Goal: Information Seeking & Learning: Learn about a topic

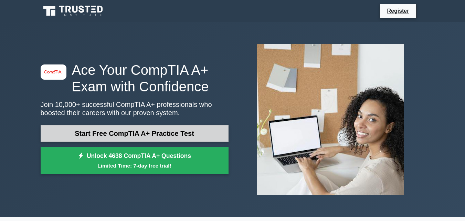
click at [133, 134] on link "Start Free CompTIA A+ Practice Test" at bounding box center [135, 133] width 188 height 17
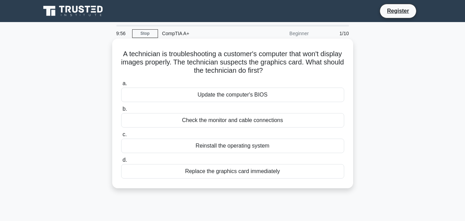
scroll to position [11, 0]
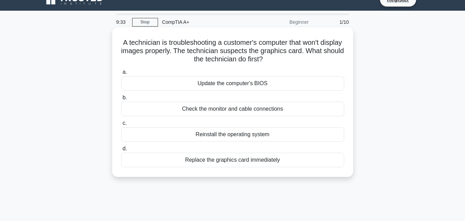
click at [209, 160] on div "Replace the graphics card immediately" at bounding box center [232, 160] width 223 height 14
click at [121, 151] on input "d. Replace the graphics card immediately" at bounding box center [121, 148] width 0 height 4
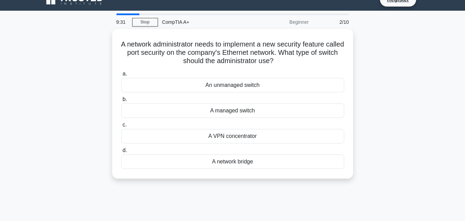
scroll to position [0, 0]
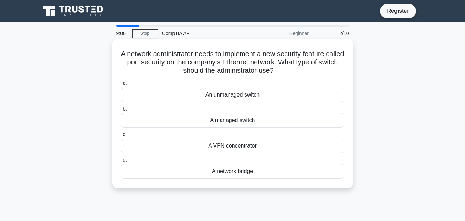
click at [238, 120] on div "A managed switch" at bounding box center [232, 120] width 223 height 14
click at [121, 111] on input "b. A managed switch" at bounding box center [121, 109] width 0 height 4
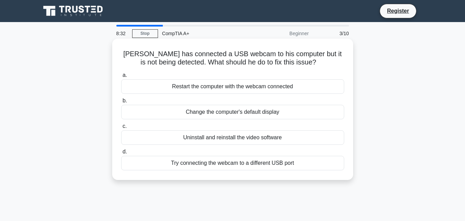
click at [220, 163] on div "Try connecting the webcam to a different USB port" at bounding box center [232, 163] width 223 height 14
click at [121, 154] on input "d. Try connecting the webcam to a different USB port" at bounding box center [121, 151] width 0 height 4
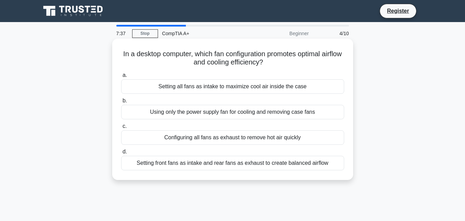
click at [229, 165] on div "Setting front fans as intake and rear fans as exhaust to create balanced airflow" at bounding box center [232, 163] width 223 height 14
click at [121, 154] on input "d. Setting front fans as intake and rear fans as exhaust to create balanced air…" at bounding box center [121, 151] width 0 height 4
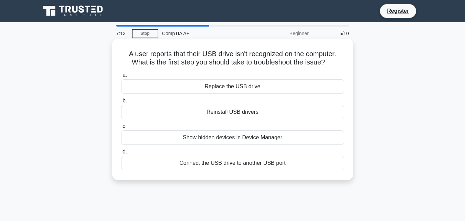
click at [249, 140] on div "Show hidden devices in Device Manager" at bounding box center [232, 137] width 223 height 14
click at [121, 128] on input "c. Show hidden devices in Device Manager" at bounding box center [121, 126] width 0 height 4
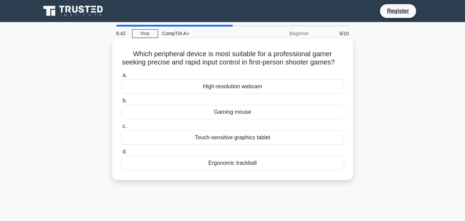
click at [221, 145] on div "Touch-sensitive graphics tablet" at bounding box center [232, 137] width 223 height 14
click at [233, 119] on div "Gaming mouse" at bounding box center [232, 112] width 223 height 14
click at [121, 103] on input "b. Gaming mouse" at bounding box center [121, 101] width 0 height 4
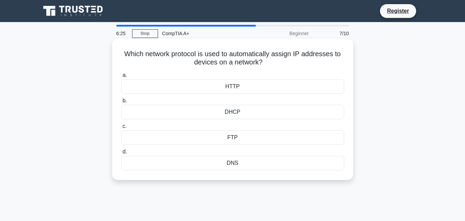
click at [233, 111] on div "DHCP" at bounding box center [232, 112] width 223 height 14
click at [121, 103] on input "b. DHCP" at bounding box center [121, 101] width 0 height 4
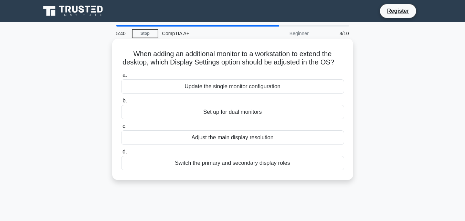
click at [239, 119] on div "Set up for dual monitors" at bounding box center [232, 112] width 223 height 14
click at [121, 103] on input "b. Set up for dual monitors" at bounding box center [121, 101] width 0 height 4
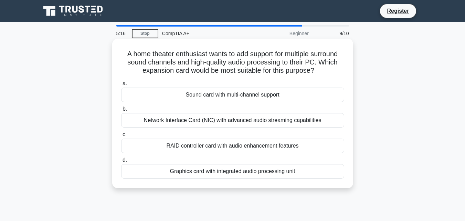
click at [237, 96] on div "Sound card with multi-channel support" at bounding box center [232, 94] width 223 height 14
click at [121, 86] on input "a. Sound card with multi-channel support" at bounding box center [121, 83] width 0 height 4
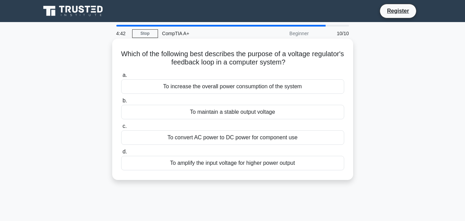
click at [232, 138] on div "To convert AC power to DC power for component use" at bounding box center [232, 137] width 223 height 14
click at [121, 128] on input "c. To convert AC power to DC power for component use" at bounding box center [121, 126] width 0 height 4
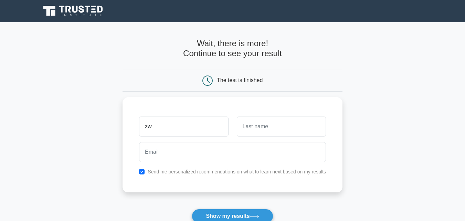
type input "z"
click at [226, 215] on button "Show my results" at bounding box center [232, 216] width 81 height 14
click at [173, 128] on input "Zwe" at bounding box center [183, 125] width 89 height 20
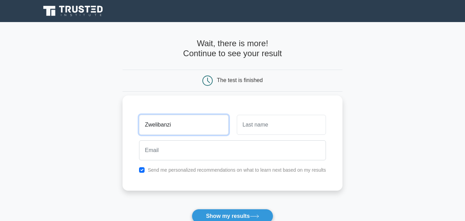
type input "Zwelibanzi"
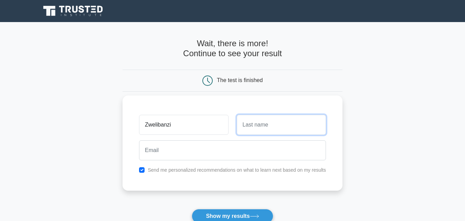
drag, startPoint x: 248, startPoint y: 135, endPoint x: 247, endPoint y: 126, distance: 8.3
click at [247, 126] on input "text" at bounding box center [281, 125] width 89 height 20
type input "Zulu"
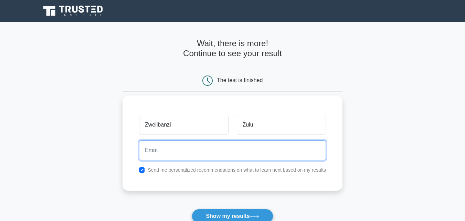
click at [164, 146] on input "email" at bounding box center [232, 150] width 187 height 20
type input "zwelizulu10@gmail.com"
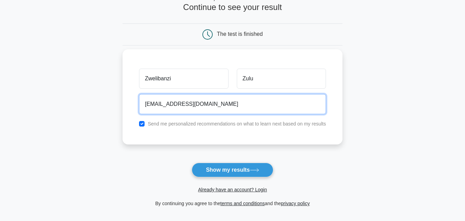
scroll to position [51, 0]
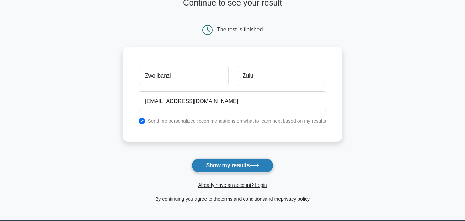
click at [236, 168] on button "Show my results" at bounding box center [232, 165] width 81 height 14
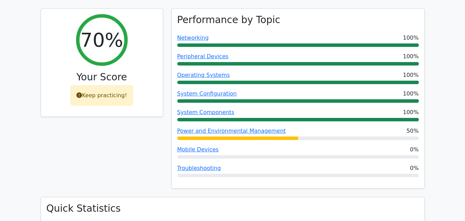
scroll to position [255, 0]
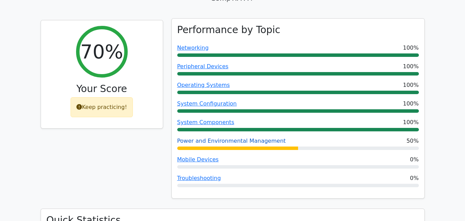
click at [259, 137] on link "Power and Environmental Management" at bounding box center [231, 140] width 109 height 7
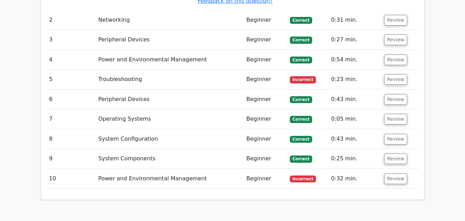
scroll to position [916, 0]
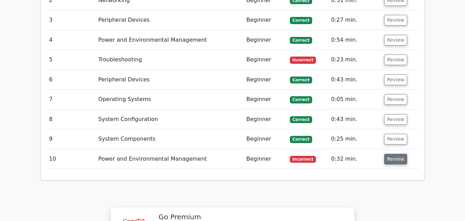
click at [398, 154] on button "Review" at bounding box center [395, 159] width 23 height 11
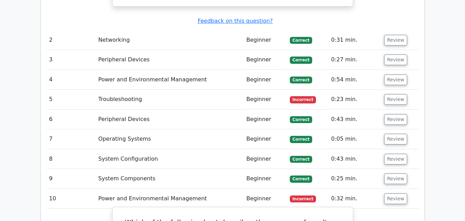
scroll to position [873, 0]
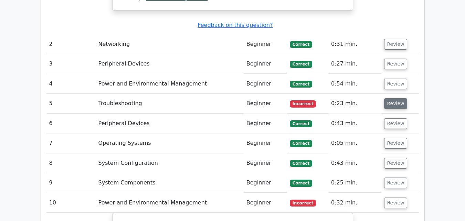
click at [394, 98] on button "Review" at bounding box center [395, 103] width 23 height 11
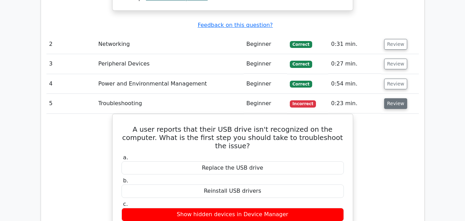
click at [394, 98] on button "Review" at bounding box center [395, 103] width 23 height 11
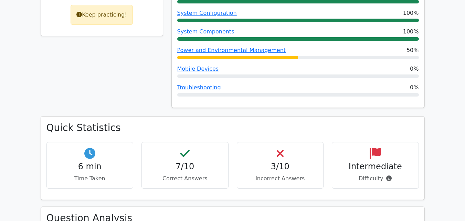
scroll to position [0, 0]
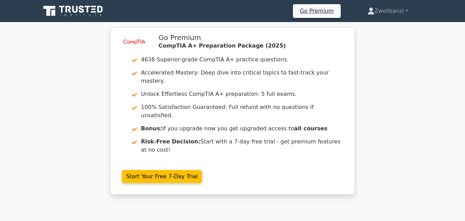
click at [80, 8] on icon at bounding box center [82, 9] width 6 height 7
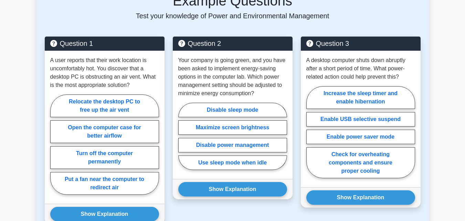
scroll to position [611, 0]
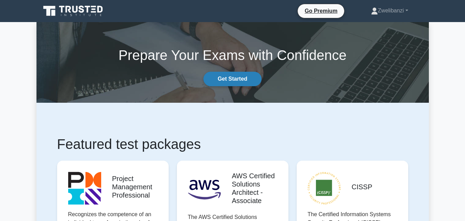
click at [235, 76] on link "Get Started" at bounding box center [233, 79] width 58 height 14
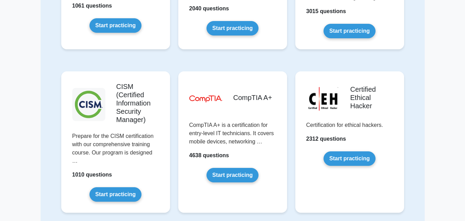
scroll to position [939, 0]
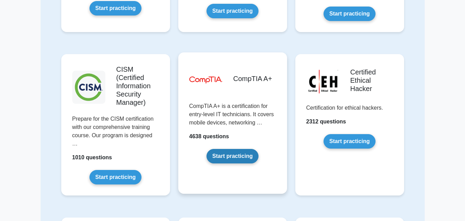
click at [225, 157] on link "Start practicing" at bounding box center [233, 156] width 52 height 14
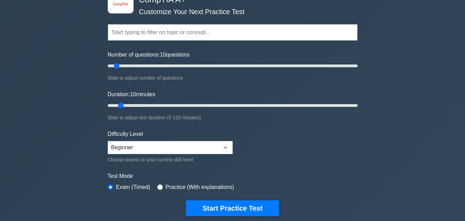
scroll to position [21, 0]
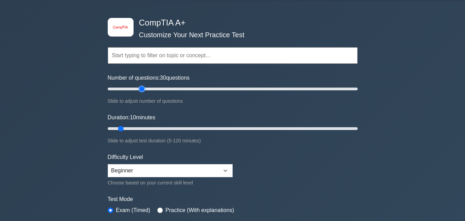
drag, startPoint x: 117, startPoint y: 89, endPoint x: 142, endPoint y: 85, distance: 25.1
type input "30"
click at [142, 85] on input "Number of questions: 30 questions" at bounding box center [233, 89] width 250 height 8
drag, startPoint x: 118, startPoint y: 128, endPoint x: 146, endPoint y: 128, distance: 27.9
click at [146, 128] on input "Duration: 20 minutes" at bounding box center [233, 128] width 250 height 8
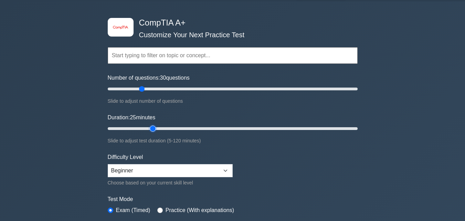
drag, startPoint x: 143, startPoint y: 127, endPoint x: 153, endPoint y: 128, distance: 10.0
type input "25"
click at [153, 128] on input "Duration: 25 minutes" at bounding box center [233, 128] width 250 height 8
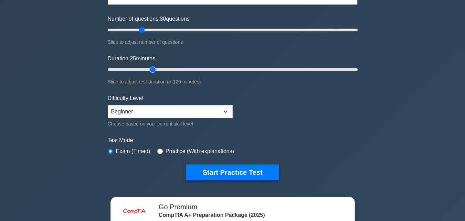
scroll to position [85, 0]
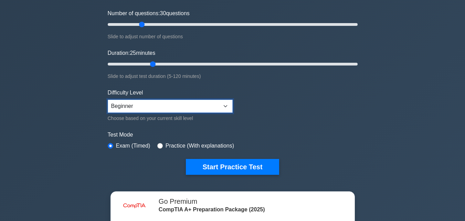
click at [224, 104] on select "Beginner Intermediate Expert" at bounding box center [170, 106] width 125 height 13
select select "intermediate"
click at [108, 100] on select "Beginner Intermediate Expert" at bounding box center [170, 106] width 125 height 13
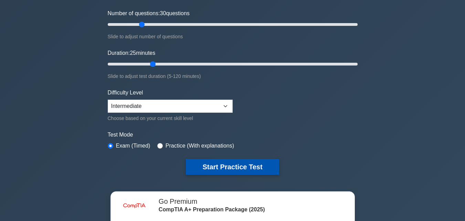
click at [211, 168] on button "Start Practice Test" at bounding box center [232, 167] width 93 height 16
click at [234, 165] on button "Start Practice Test" at bounding box center [232, 167] width 93 height 16
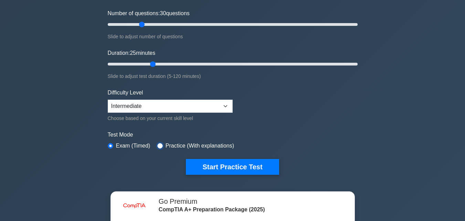
click at [161, 144] on input "radio" at bounding box center [160, 146] width 6 height 6
radio input "true"
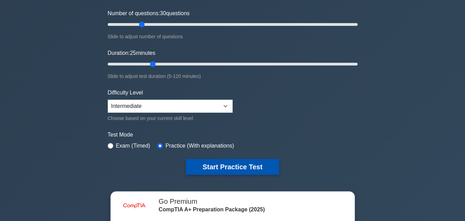
click at [229, 167] on button "Start Practice Test" at bounding box center [232, 167] width 93 height 16
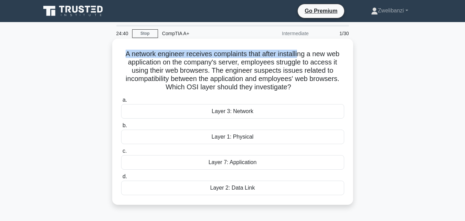
drag, startPoint x: 122, startPoint y: 54, endPoint x: 300, endPoint y: 56, distance: 178.1
click at [300, 56] on h5 "A network engineer receives complaints that after installing a new web applicat…" at bounding box center [233, 71] width 225 height 42
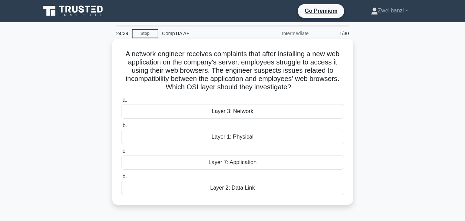
click at [298, 61] on h5 "A network engineer receives complaints that after installing a new web applicat…" at bounding box center [233, 71] width 225 height 42
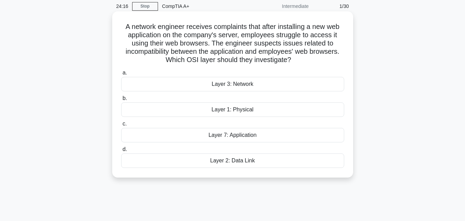
scroll to position [18, 0]
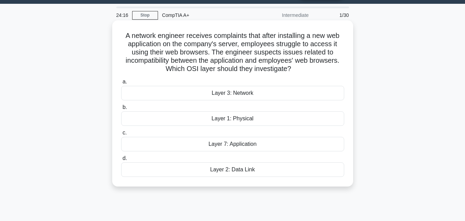
click at [227, 96] on div "Layer 3: Network" at bounding box center [232, 93] width 223 height 14
click at [121, 84] on input "a. Layer 3: Network" at bounding box center [121, 82] width 0 height 4
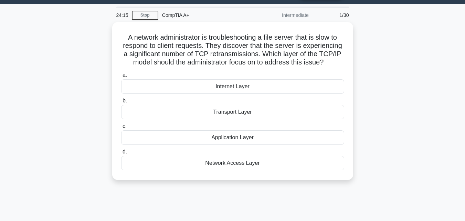
scroll to position [0, 0]
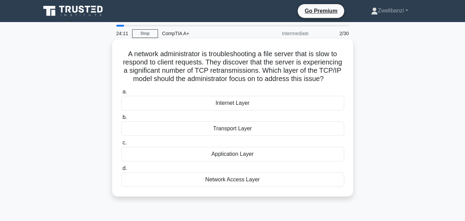
click at [226, 104] on div "Internet Layer" at bounding box center [232, 103] width 223 height 14
click at [121, 94] on input "a. Internet Layer" at bounding box center [121, 92] width 0 height 4
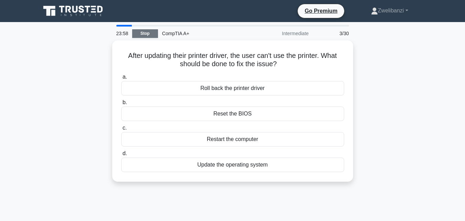
click at [146, 34] on link "Stop" at bounding box center [145, 33] width 26 height 9
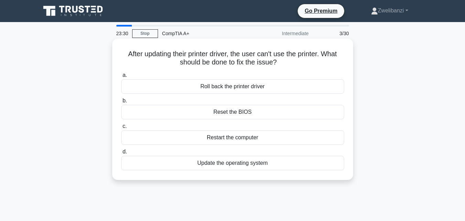
click at [251, 87] on div "Roll back the printer driver" at bounding box center [232, 86] width 223 height 14
click at [121, 78] on input "a. Roll back the printer driver" at bounding box center [121, 75] width 0 height 4
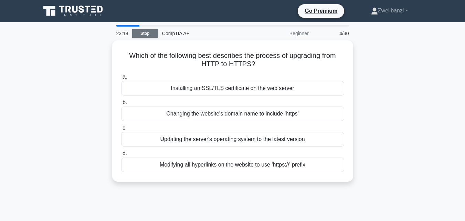
click at [151, 33] on link "Stop" at bounding box center [145, 33] width 26 height 9
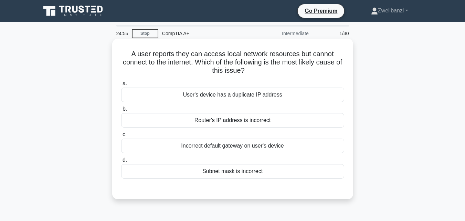
click at [207, 58] on h5 "A user reports they can access local network resources but cannot connect to th…" at bounding box center [233, 62] width 225 height 25
click at [227, 122] on div "Router's IP address is incorrect" at bounding box center [232, 120] width 223 height 14
click at [121, 111] on input "b. Router's IP address is incorrect" at bounding box center [121, 109] width 0 height 4
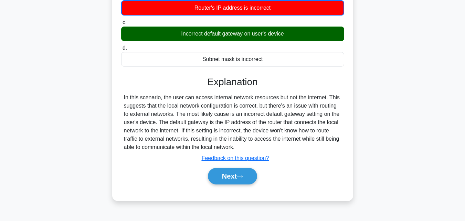
scroll to position [115, 0]
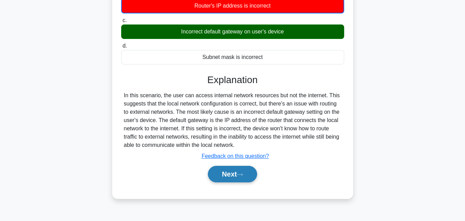
click at [229, 173] on button "Next" at bounding box center [232, 174] width 49 height 17
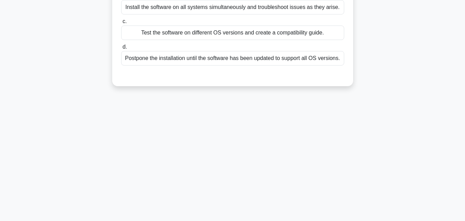
scroll to position [0, 0]
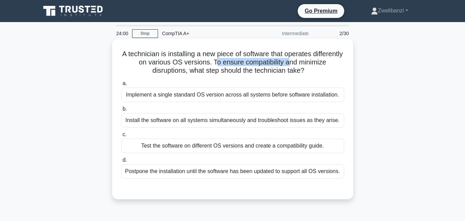
drag, startPoint x: 246, startPoint y: 63, endPoint x: 322, endPoint y: 66, distance: 76.5
click at [322, 66] on h5 "A technician is installing a new piece of software that operates differently on…" at bounding box center [233, 62] width 225 height 25
click at [321, 67] on h5 "A technician is installing a new piece of software that operates differently on…" at bounding box center [233, 62] width 225 height 25
click at [214, 147] on div "Test the software on different OS versions and create a compatibility guide." at bounding box center [232, 145] width 223 height 14
click at [121, 137] on input "c. Test the software on different OS versions and create a compatibility guide." at bounding box center [121, 134] width 0 height 4
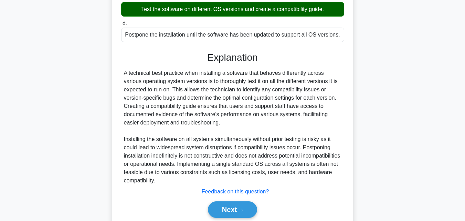
scroll to position [163, 0]
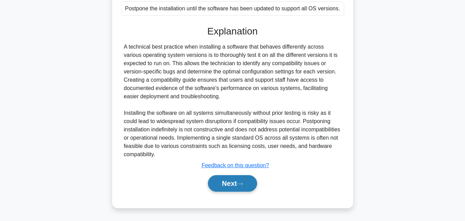
click at [225, 187] on button "Next" at bounding box center [232, 183] width 49 height 17
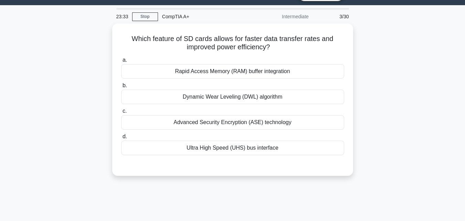
scroll to position [0, 0]
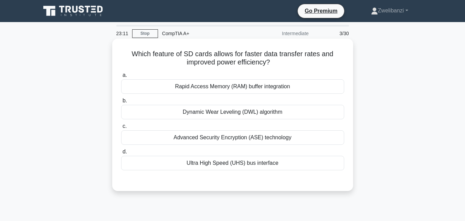
click at [206, 165] on div "Ultra High Speed (UHS) bus interface" at bounding box center [232, 163] width 223 height 14
click at [121, 154] on input "d. Ultra High Speed (UHS) bus interface" at bounding box center [121, 151] width 0 height 4
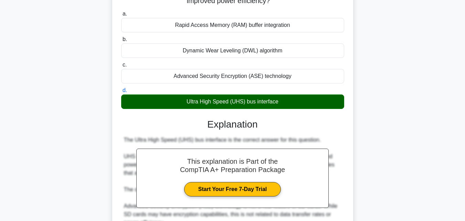
scroll to position [204, 0]
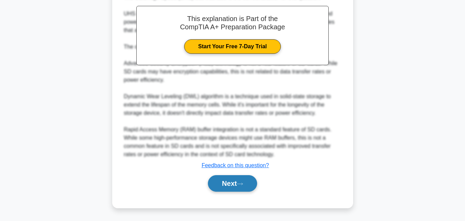
click at [228, 178] on button "Next" at bounding box center [232, 183] width 49 height 17
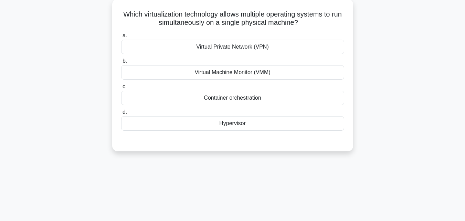
scroll to position [0, 0]
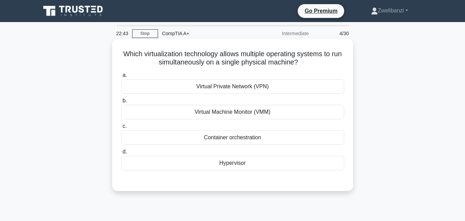
click at [227, 163] on div "Hypervisor" at bounding box center [232, 163] width 223 height 14
click at [121, 154] on input "d. Hypervisor" at bounding box center [121, 151] width 0 height 4
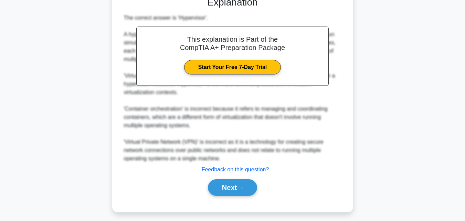
scroll to position [188, 0]
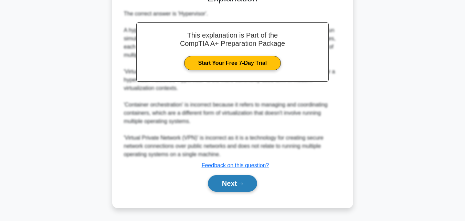
click at [228, 183] on button "Next" at bounding box center [232, 183] width 49 height 17
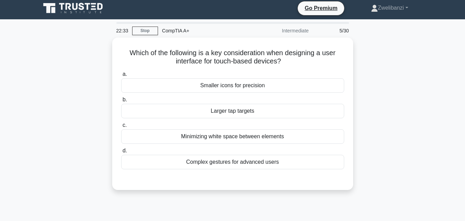
scroll to position [0, 0]
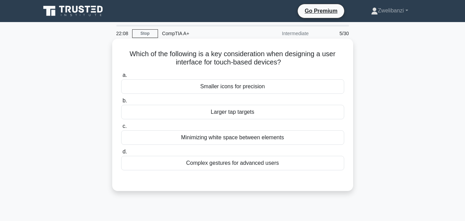
click at [228, 111] on div "Larger tap targets" at bounding box center [232, 112] width 223 height 14
click at [121, 103] on input "b. Larger tap targets" at bounding box center [121, 101] width 0 height 4
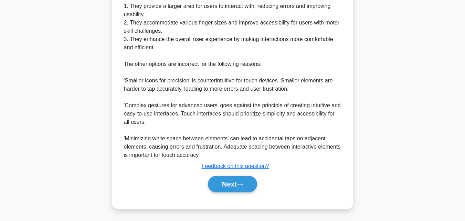
scroll to position [246, 0]
click at [227, 183] on button "Next" at bounding box center [232, 183] width 49 height 17
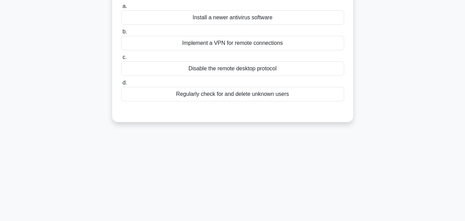
scroll to position [0, 0]
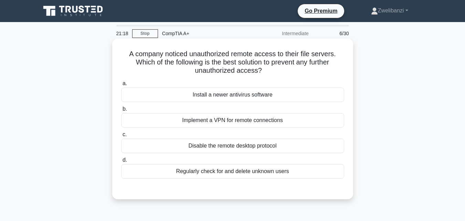
click at [236, 96] on div "Install a newer antivirus software" at bounding box center [232, 94] width 223 height 14
click at [121, 86] on input "a. Install a newer antivirus software" at bounding box center [121, 83] width 0 height 4
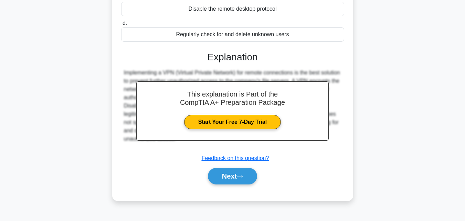
scroll to position [138, 0]
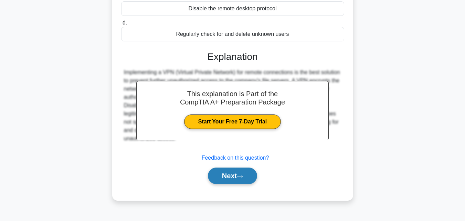
click at [240, 173] on button "Next" at bounding box center [232, 175] width 49 height 17
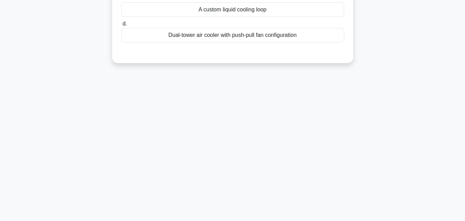
scroll to position [0, 0]
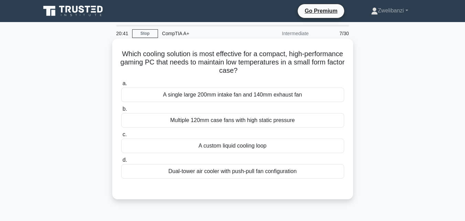
click at [233, 147] on div "A custom liquid cooling loop" at bounding box center [232, 145] width 223 height 14
click at [121, 137] on input "c. A custom liquid cooling loop" at bounding box center [121, 134] width 0 height 4
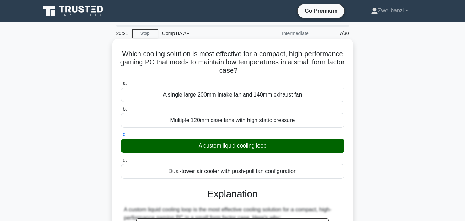
scroll to position [262, 0]
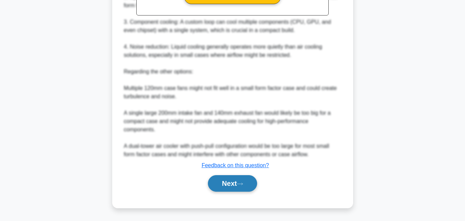
click at [233, 183] on button "Next" at bounding box center [232, 183] width 49 height 17
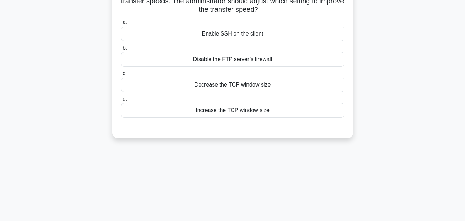
scroll to position [0, 0]
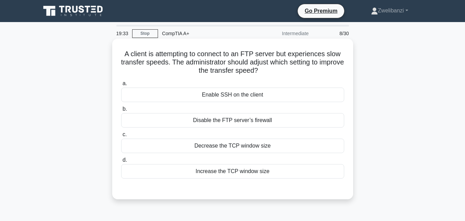
click at [234, 91] on div "Enable SSH on the client" at bounding box center [232, 94] width 223 height 14
click at [121, 86] on input "a. Enable SSH on the client" at bounding box center [121, 83] width 0 height 4
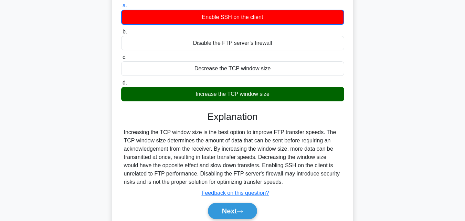
scroll to position [78, 0]
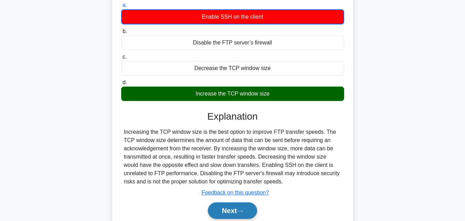
click at [231, 207] on button "Next" at bounding box center [232, 210] width 49 height 17
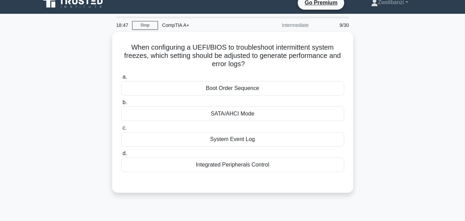
scroll to position [0, 0]
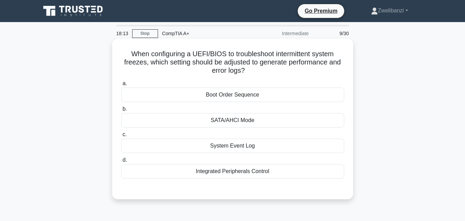
click at [271, 98] on div "Boot Order Sequence" at bounding box center [232, 94] width 223 height 14
click at [121, 86] on input "a. Boot Order Sequence" at bounding box center [121, 83] width 0 height 4
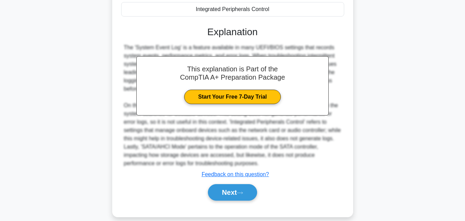
scroll to position [163, 0]
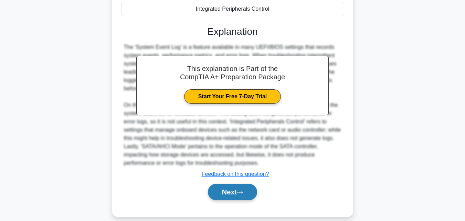
click at [240, 188] on button "Next" at bounding box center [232, 192] width 49 height 17
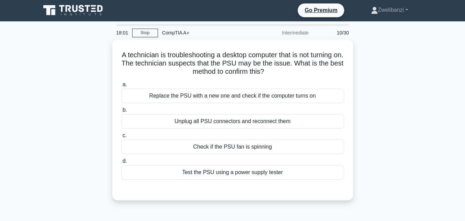
scroll to position [0, 0]
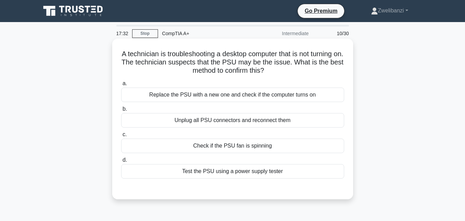
click at [269, 172] on div "Test the PSU using a power supply tester" at bounding box center [232, 171] width 223 height 14
click at [121, 162] on input "d. Test the PSU using a power supply tester" at bounding box center [121, 160] width 0 height 4
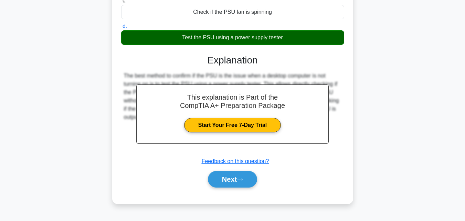
scroll to position [151, 0]
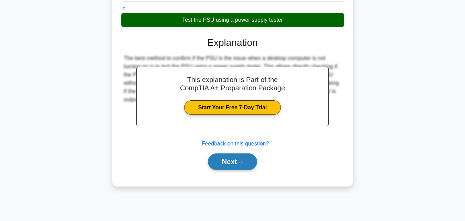
click at [222, 157] on button "Next" at bounding box center [232, 161] width 49 height 17
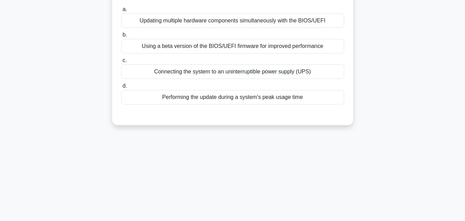
scroll to position [0, 0]
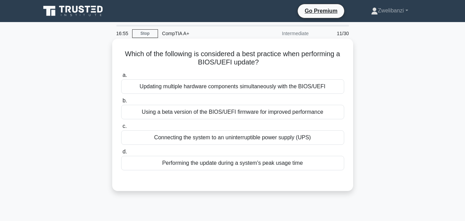
click at [184, 136] on div "Connecting the system to an uninterruptible power supply (UPS)" at bounding box center [232, 137] width 223 height 14
click at [121, 128] on input "c. Connecting the system to an uninterruptible power supply (UPS)" at bounding box center [121, 126] width 0 height 4
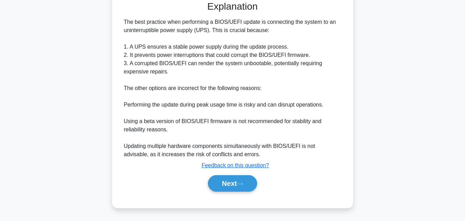
scroll to position [179, 0]
click at [228, 187] on button "Next" at bounding box center [232, 183] width 49 height 17
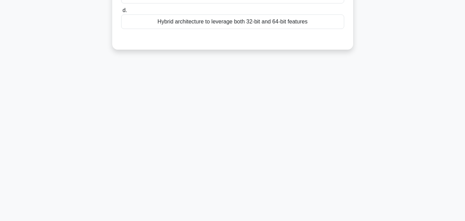
scroll to position [0, 0]
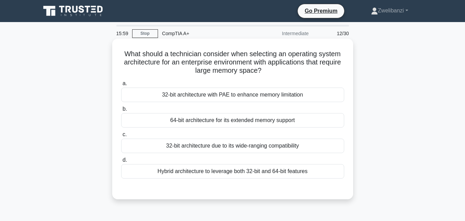
drag, startPoint x: 122, startPoint y: 53, endPoint x: 278, endPoint y: 67, distance: 157.0
click at [278, 67] on h5 "What should a technician consider when selecting an operating system architectu…" at bounding box center [233, 62] width 225 height 25
click at [284, 70] on h5 "What should a technician consider when selecting an operating system architectu…" at bounding box center [233, 62] width 225 height 25
click at [219, 170] on div "Hybrid architecture to leverage both 32-bit and 64-bit features" at bounding box center [232, 171] width 223 height 14
click at [121, 162] on input "d. Hybrid architecture to leverage both 32-bit and 64-bit features" at bounding box center [121, 160] width 0 height 4
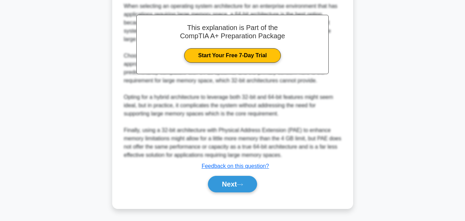
scroll to position [205, 0]
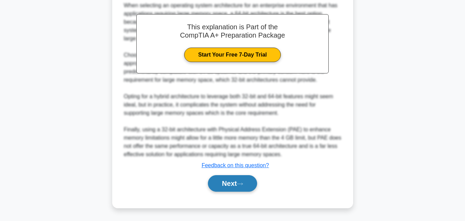
click at [225, 181] on button "Next" at bounding box center [232, 183] width 49 height 17
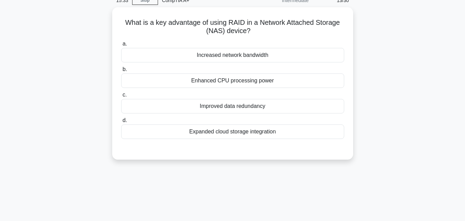
scroll to position [0, 0]
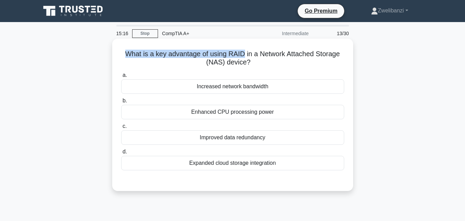
drag, startPoint x: 124, startPoint y: 52, endPoint x: 243, endPoint y: 49, distance: 119.6
click at [243, 50] on h5 "What is a key advantage of using RAID in a Network Attached Storage (NAS) devic…" at bounding box center [233, 58] width 225 height 17
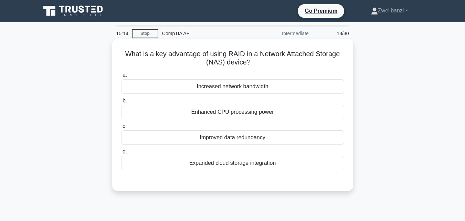
click at [260, 57] on h5 "What is a key advantage of using RAID in a Network Attached Storage (NAS) devic…" at bounding box center [233, 58] width 225 height 17
click at [208, 162] on div "Expanded cloud storage integration" at bounding box center [232, 163] width 223 height 14
click at [121, 154] on input "d. Expanded cloud storage integration" at bounding box center [121, 151] width 0 height 4
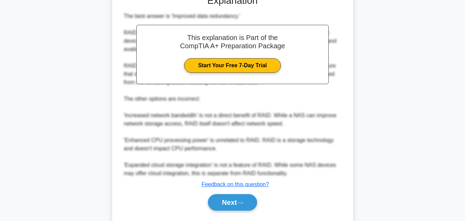
scroll to position [186, 0]
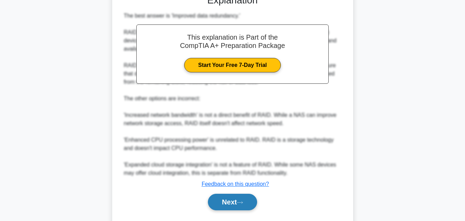
click at [228, 199] on button "Next" at bounding box center [232, 202] width 49 height 17
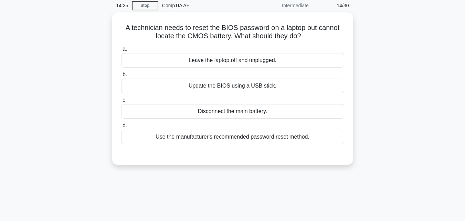
scroll to position [0, 0]
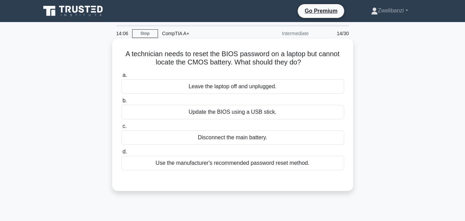
click at [214, 113] on div "Update the BIOS using a USB stick." at bounding box center [232, 112] width 223 height 14
click at [121, 103] on input "b. Update the BIOS using a USB stick." at bounding box center [121, 101] width 0 height 4
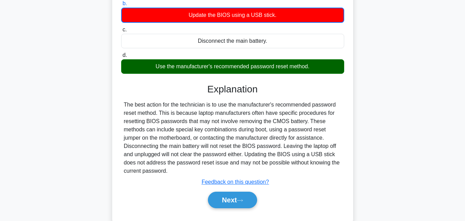
scroll to position [106, 0]
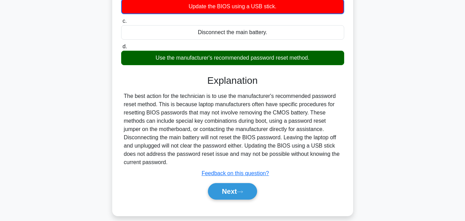
click at [226, 153] on div "The best action for the technician is to use the manufacturer's recommended pas…" at bounding box center [233, 129] width 218 height 74
click at [230, 187] on button "Next" at bounding box center [232, 191] width 49 height 17
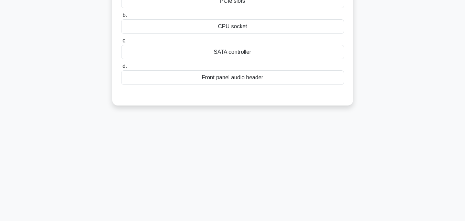
scroll to position [0, 0]
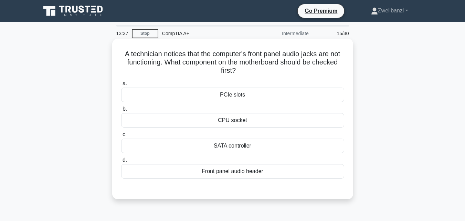
click at [239, 172] on div "Front panel audio header" at bounding box center [232, 171] width 223 height 14
click at [121, 162] on input "d. Front panel audio header" at bounding box center [121, 160] width 0 height 4
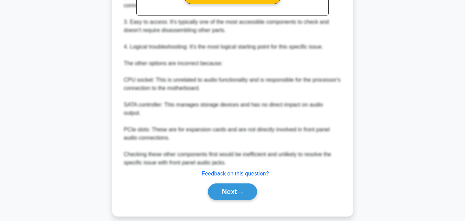
scroll to position [262, 0]
click at [231, 184] on button "Next" at bounding box center [232, 191] width 49 height 17
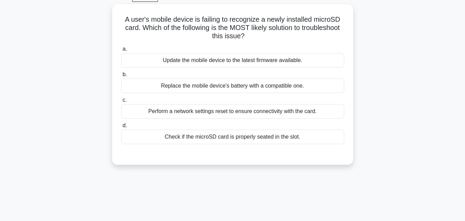
scroll to position [0, 0]
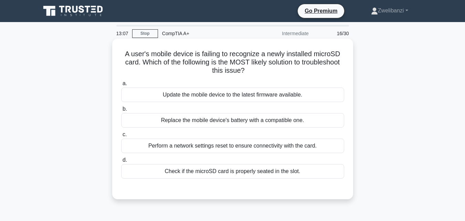
click at [231, 173] on div "Check if the microSD card is properly seated in the slot." at bounding box center [232, 171] width 223 height 14
click at [121, 162] on input "d. Check if the microSD card is properly seated in the slot." at bounding box center [121, 160] width 0 height 4
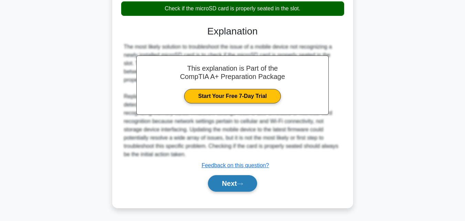
click at [223, 185] on button "Next" at bounding box center [232, 183] width 49 height 17
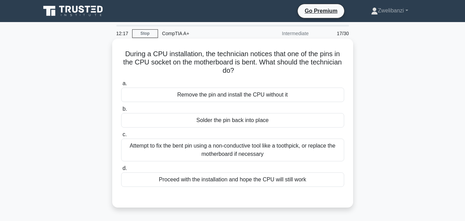
click at [244, 151] on div "Attempt to fix the bent pin using a non-conductive tool like a toothpick, or re…" at bounding box center [232, 149] width 223 height 23
click at [121, 137] on input "c. Attempt to fix the bent pin using a non-conductive tool like a toothpick, or…" at bounding box center [121, 134] width 0 height 4
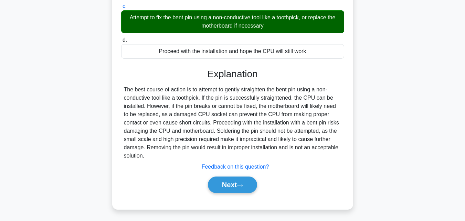
scroll to position [124, 0]
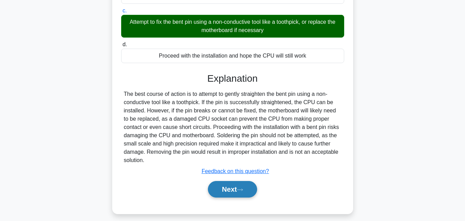
click at [236, 186] on button "Next" at bounding box center [232, 189] width 49 height 17
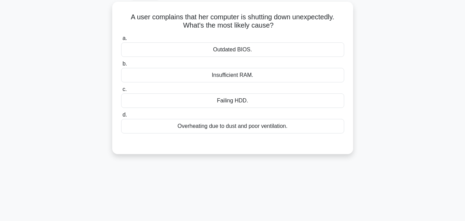
scroll to position [0, 0]
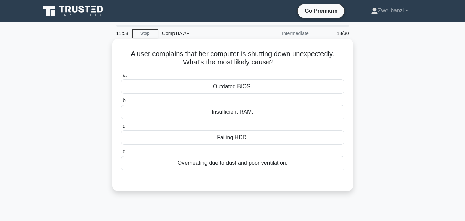
click at [235, 164] on div "Overheating due to dust and poor ventilation." at bounding box center [232, 163] width 223 height 14
click at [121, 154] on input "d. Overheating due to dust and poor ventilation." at bounding box center [121, 151] width 0 height 4
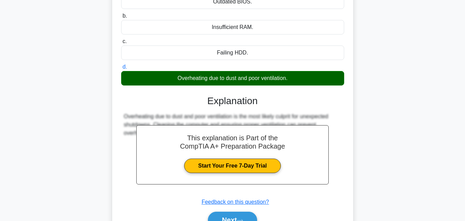
scroll to position [87, 0]
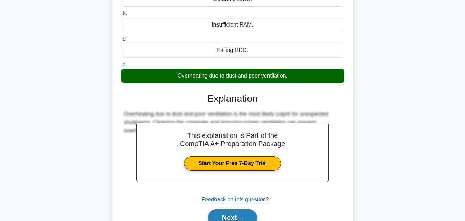
click at [231, 217] on button "Next" at bounding box center [232, 217] width 49 height 17
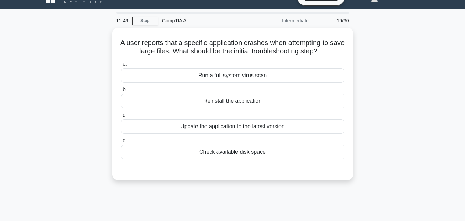
scroll to position [0, 0]
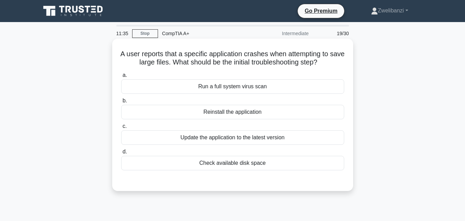
click at [246, 164] on div "Check available disk space" at bounding box center [232, 163] width 223 height 14
click at [121, 154] on input "d. Check available disk space" at bounding box center [121, 151] width 0 height 4
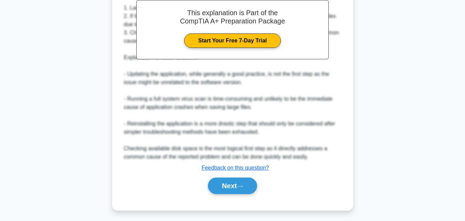
scroll to position [213, 0]
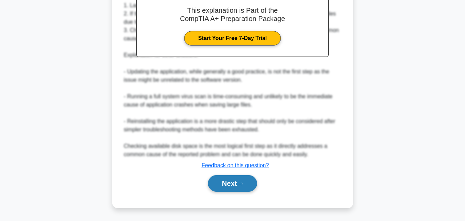
click at [228, 182] on button "Next" at bounding box center [232, 183] width 49 height 17
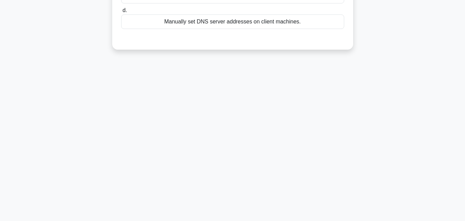
scroll to position [0, 0]
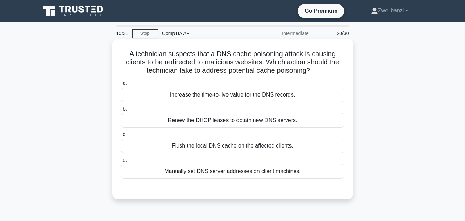
click at [241, 144] on div "Flush the local DNS cache on the affected clients." at bounding box center [232, 145] width 223 height 14
click at [121, 137] on input "c. Flush the local DNS cache on the affected clients." at bounding box center [121, 134] width 0 height 4
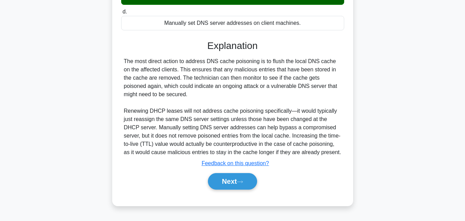
scroll to position [151, 0]
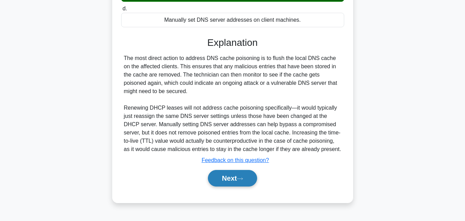
click at [234, 172] on button "Next" at bounding box center [232, 178] width 49 height 17
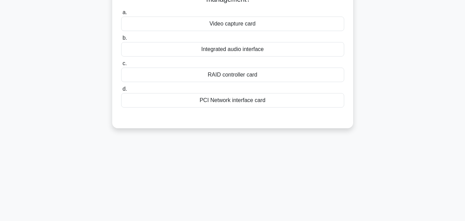
scroll to position [0, 0]
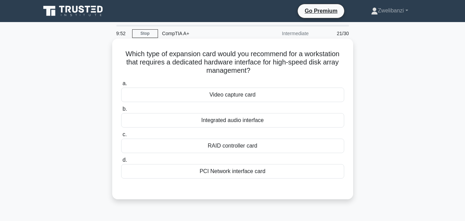
click at [228, 174] on div "PCI Network interface card" at bounding box center [232, 171] width 223 height 14
click at [121, 162] on input "d. PCI Network interface card" at bounding box center [121, 160] width 0 height 4
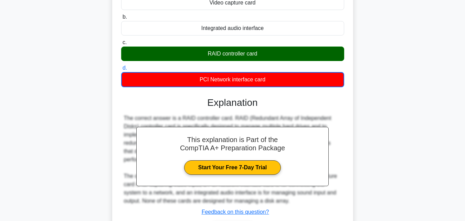
scroll to position [151, 0]
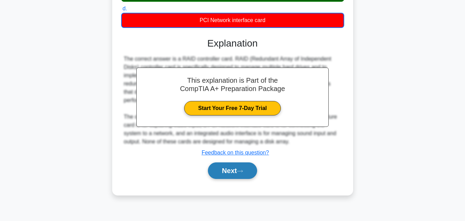
click at [235, 165] on button "Next" at bounding box center [232, 170] width 49 height 17
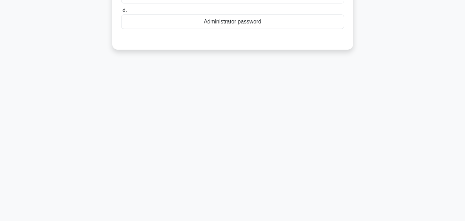
scroll to position [0, 0]
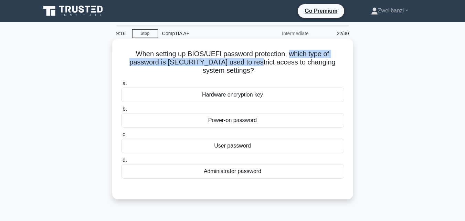
drag, startPoint x: 288, startPoint y: 56, endPoint x: 249, endPoint y: 64, distance: 39.8
click at [249, 64] on h5 "When setting up BIOS/UEFI password protection, which type of password is typica…" at bounding box center [233, 62] width 225 height 25
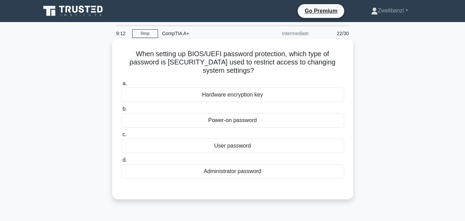
click at [264, 69] on h5 "When setting up BIOS/UEFI password protection, which type of password is typica…" at bounding box center [233, 62] width 225 height 25
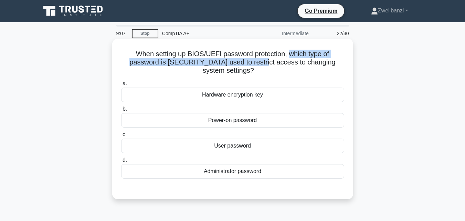
drag, startPoint x: 290, startPoint y: 55, endPoint x: 260, endPoint y: 61, distance: 29.9
click at [260, 61] on h5 "When setting up BIOS/UEFI password protection, which type of password is typica…" at bounding box center [233, 62] width 225 height 25
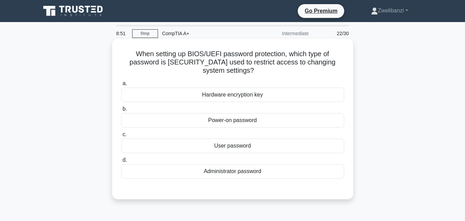
click at [229, 172] on div "Administrator password" at bounding box center [232, 171] width 223 height 14
click at [121, 162] on input "d. Administrator password" at bounding box center [121, 160] width 0 height 4
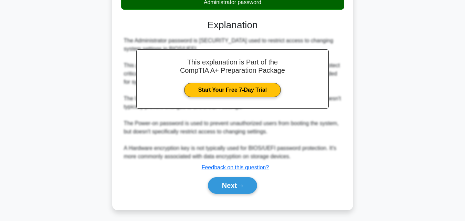
scroll to position [171, 0]
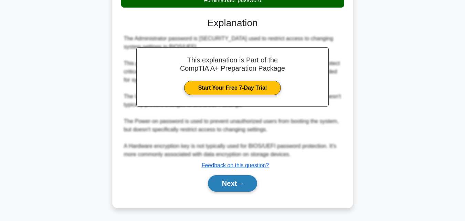
click at [227, 182] on button "Next" at bounding box center [232, 183] width 49 height 17
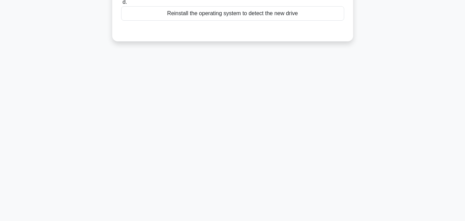
scroll to position [0, 0]
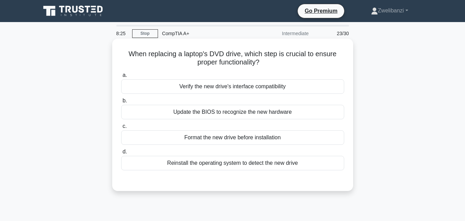
click at [274, 87] on div "Verify the new drive's interface compatibility" at bounding box center [232, 86] width 223 height 14
click at [121, 78] on input "a. Verify the new drive's interface compatibility" at bounding box center [121, 75] width 0 height 4
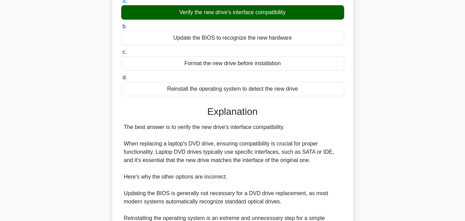
scroll to position [204, 0]
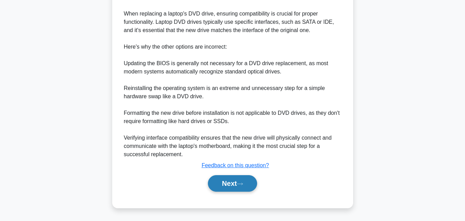
click at [234, 181] on button "Next" at bounding box center [232, 183] width 49 height 17
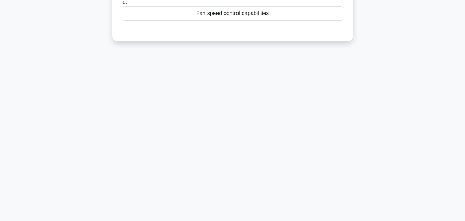
scroll to position [0, 0]
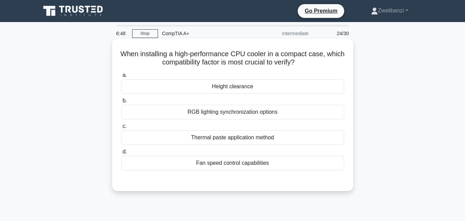
click at [210, 165] on div "Fan speed control capabilities" at bounding box center [232, 163] width 223 height 14
click at [121, 154] on input "d. Fan speed control capabilities" at bounding box center [121, 151] width 0 height 4
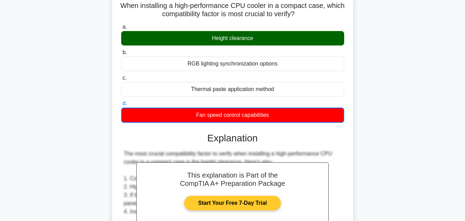
scroll to position [213, 0]
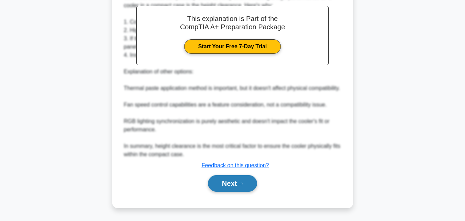
click at [228, 183] on button "Next" at bounding box center [232, 183] width 49 height 17
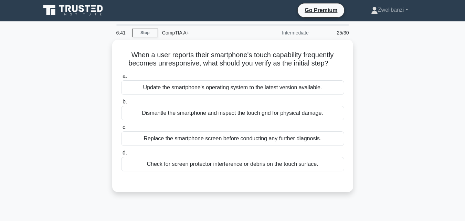
scroll to position [0, 0]
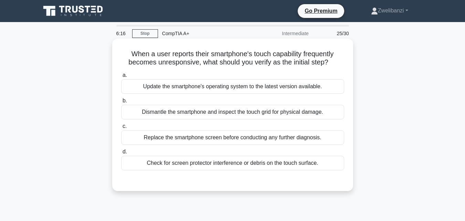
click at [186, 163] on div "Check for screen protector interference or debris on the touch surface." at bounding box center [232, 163] width 223 height 14
click at [121, 154] on input "d. Check for screen protector interference or debris on the touch surface." at bounding box center [121, 151] width 0 height 4
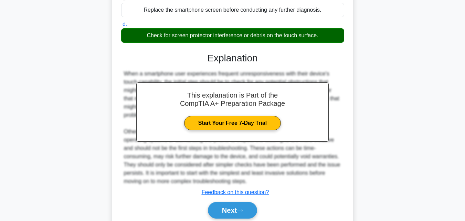
scroll to position [155, 0]
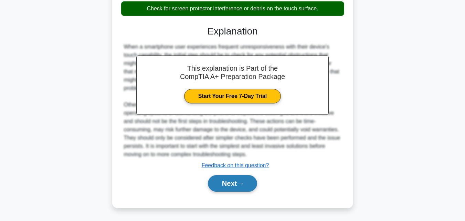
click at [237, 175] on button "Next" at bounding box center [232, 183] width 49 height 17
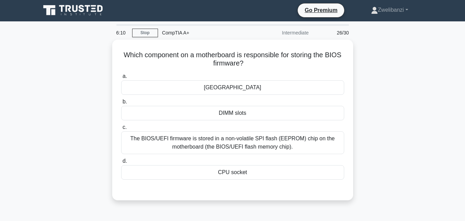
scroll to position [0, 0]
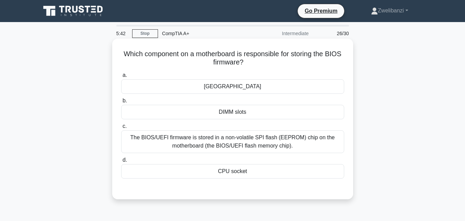
click at [251, 143] on div "The BIOS/UEFI firmware is stored in a non-volatile SPI flash (EEPROM) chip on t…" at bounding box center [232, 141] width 223 height 23
click at [121, 128] on input "c. The BIOS/UEFI firmware is stored in a non-volatile SPI flash (EEPROM) chip o…" at bounding box center [121, 126] width 0 height 4
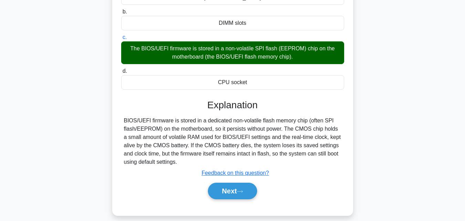
scroll to position [90, 0]
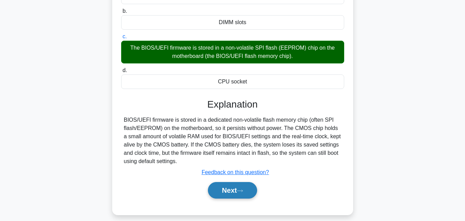
click at [234, 192] on button "Next" at bounding box center [232, 190] width 49 height 17
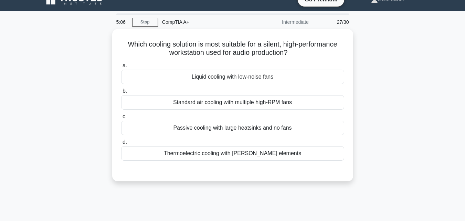
scroll to position [0, 0]
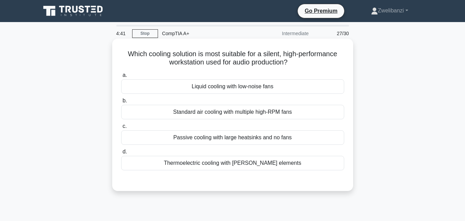
click at [247, 139] on div "Passive cooling with large heatsinks and no fans" at bounding box center [232, 137] width 223 height 14
click at [121, 128] on input "c. Passive cooling with large heatsinks and no fans" at bounding box center [121, 126] width 0 height 4
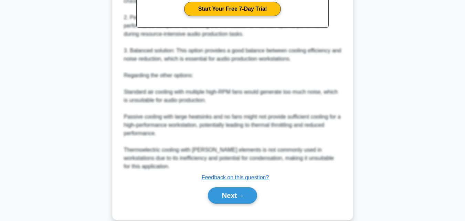
scroll to position [246, 0]
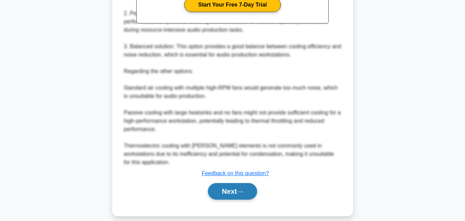
click at [238, 183] on button "Next" at bounding box center [232, 191] width 49 height 17
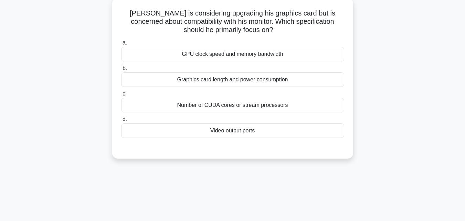
scroll to position [44, 0]
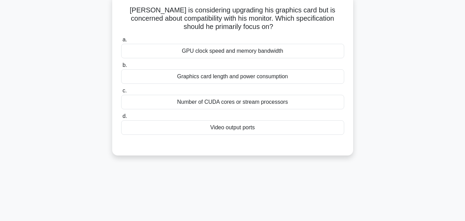
click at [232, 77] on div "Graphics card length and power consumption" at bounding box center [232, 76] width 223 height 14
click at [121, 68] on input "b. Graphics card length and power consumption" at bounding box center [121, 65] width 0 height 4
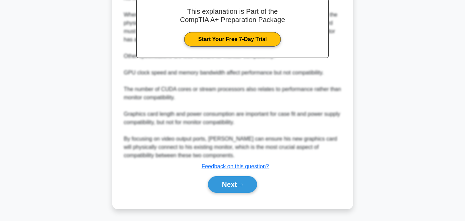
scroll to position [221, 0]
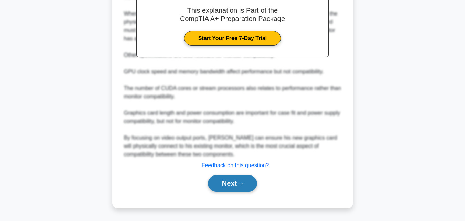
click at [228, 179] on button "Next" at bounding box center [232, 183] width 49 height 17
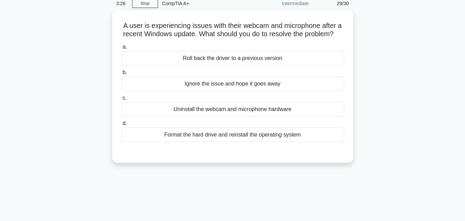
scroll to position [26, 0]
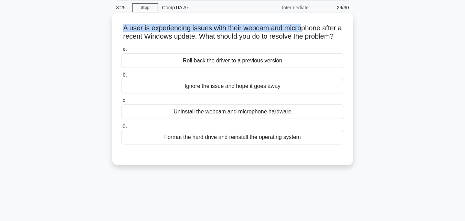
drag, startPoint x: 120, startPoint y: 23, endPoint x: 305, endPoint y: 24, distance: 185.0
click at [305, 24] on h5 "A user is experiencing issues with their webcam and microphone after a recent W…" at bounding box center [233, 32] width 225 height 17
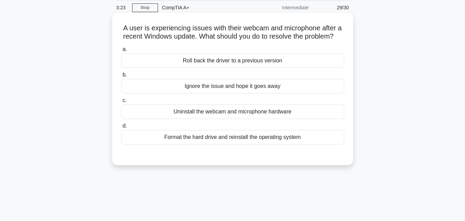
click at [309, 31] on h5 "A user is experiencing issues with their webcam and microphone after a recent W…" at bounding box center [233, 32] width 225 height 17
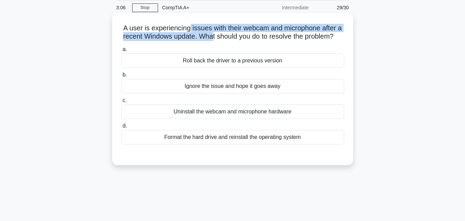
drag, startPoint x: 188, startPoint y: 31, endPoint x: 216, endPoint y: 36, distance: 27.7
click at [216, 36] on h5 "A user is experiencing issues with their webcam and microphone after a recent W…" at bounding box center [233, 32] width 225 height 17
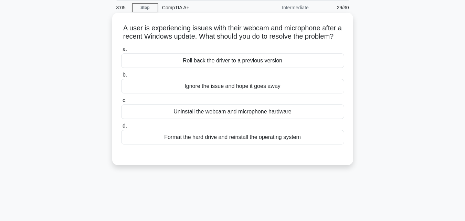
click at [255, 41] on h5 "A user is experiencing issues with their webcam and microphone after a recent W…" at bounding box center [233, 32] width 225 height 17
click at [213, 68] on div "Roll back the driver to a previous version" at bounding box center [232, 60] width 223 height 14
click at [121, 52] on input "a. Roll back the driver to a previous version" at bounding box center [121, 49] width 0 height 4
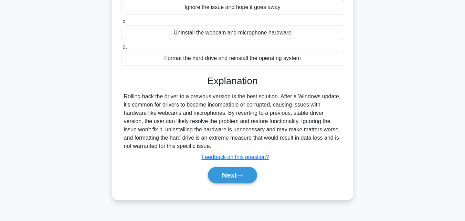
scroll to position [106, 0]
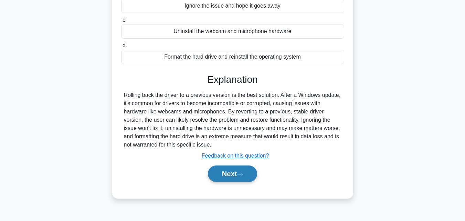
click at [234, 177] on button "Next" at bounding box center [232, 173] width 49 height 17
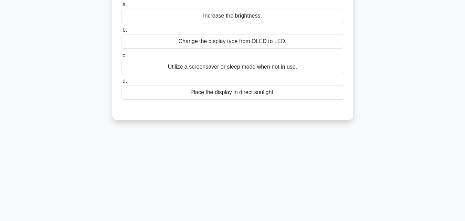
scroll to position [0, 0]
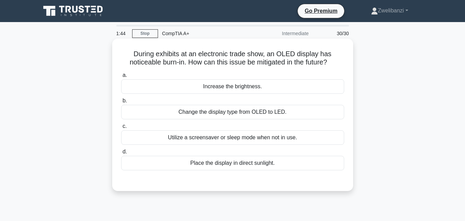
click at [226, 138] on div "Utilize a screensaver or sleep mode when not in use." at bounding box center [232, 137] width 223 height 14
click at [121, 128] on input "c. Utilize a screensaver or sleep mode when not in use." at bounding box center [121, 126] width 0 height 4
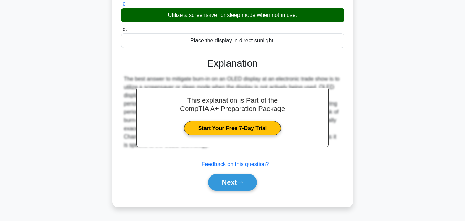
scroll to position [151, 0]
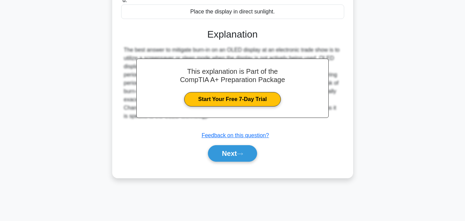
click at [226, 155] on button "Next" at bounding box center [232, 153] width 49 height 17
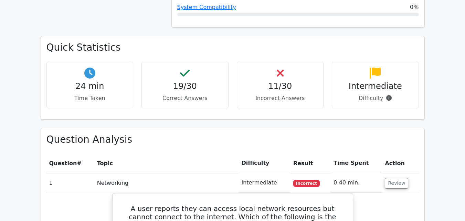
scroll to position [613, 0]
